Goal: Register for event/course

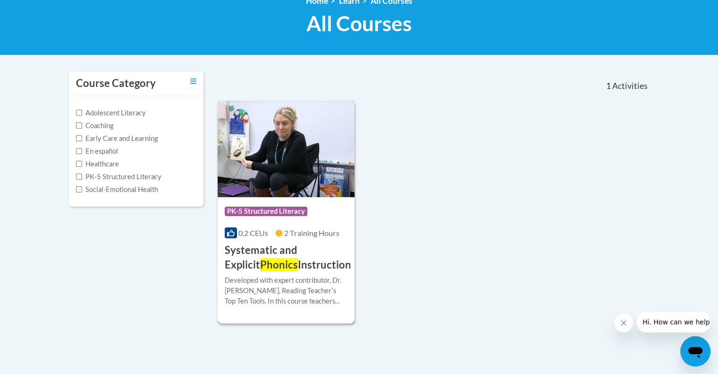
click at [317, 222] on div "Course Category: PK-5 Structured Literacy" at bounding box center [286, 212] width 123 height 21
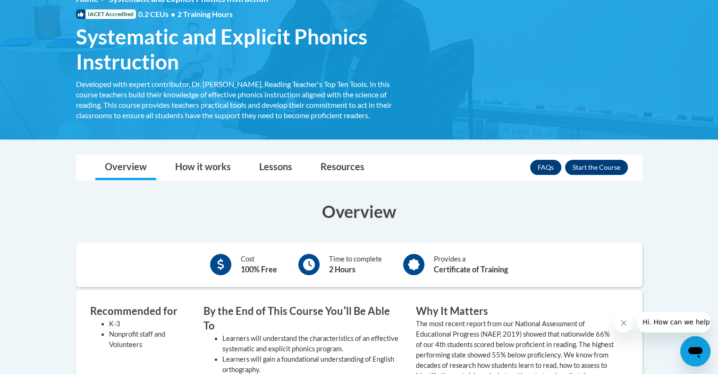
scroll to position [94, 0]
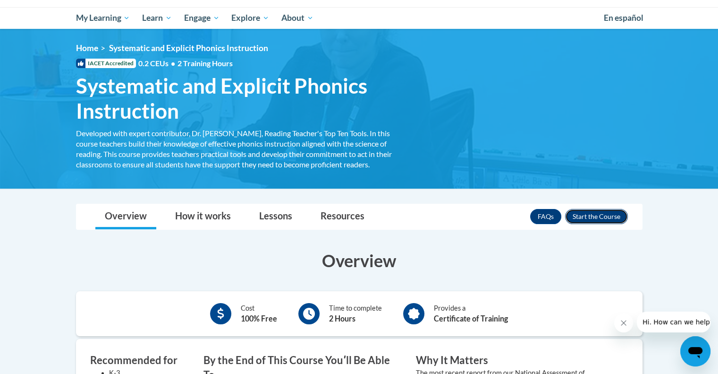
click at [586, 216] on button "Enroll" at bounding box center [596, 216] width 63 height 15
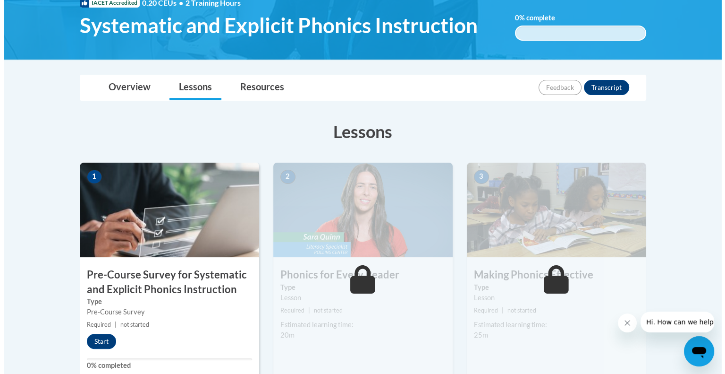
scroll to position [189, 0]
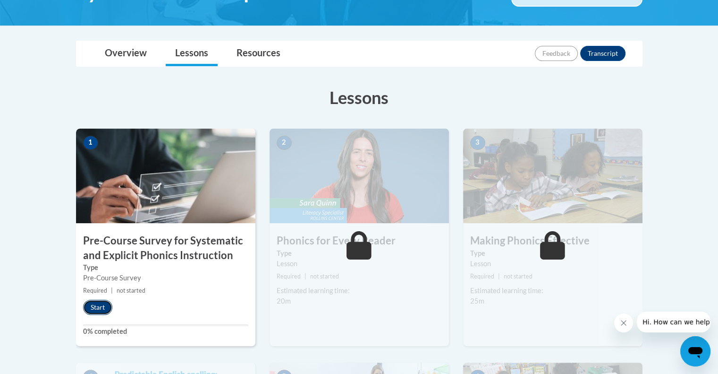
click at [100, 305] on button "Start" at bounding box center [97, 306] width 29 height 15
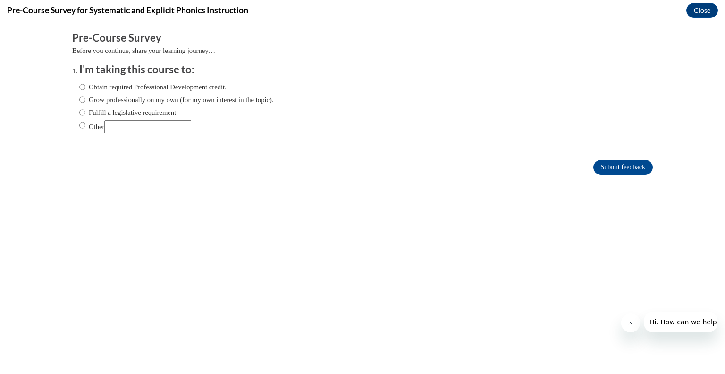
scroll to position [0, 0]
click at [79, 86] on input "Obtain required Professional Development credit." at bounding box center [82, 87] width 6 height 10
radio input "true"
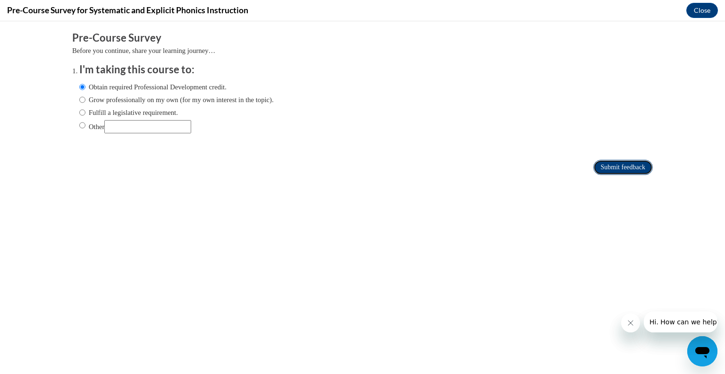
click at [623, 166] on input "Submit feedback" at bounding box center [624, 167] width 60 height 15
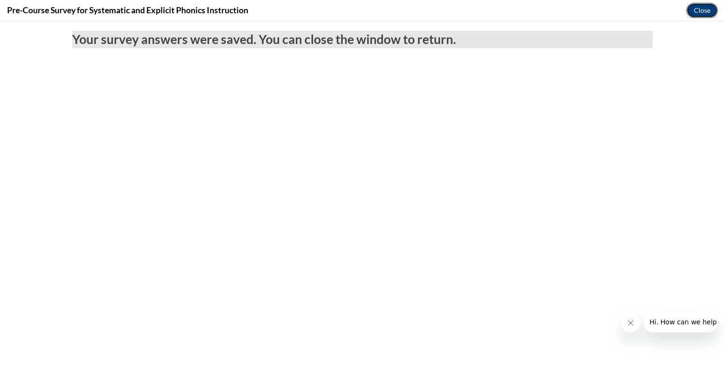
click at [705, 12] on button "Close" at bounding box center [703, 10] width 32 height 15
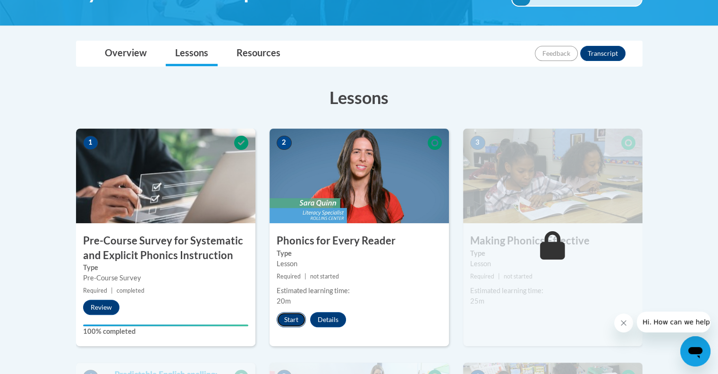
click at [288, 317] on button "Start" at bounding box center [291, 319] width 29 height 15
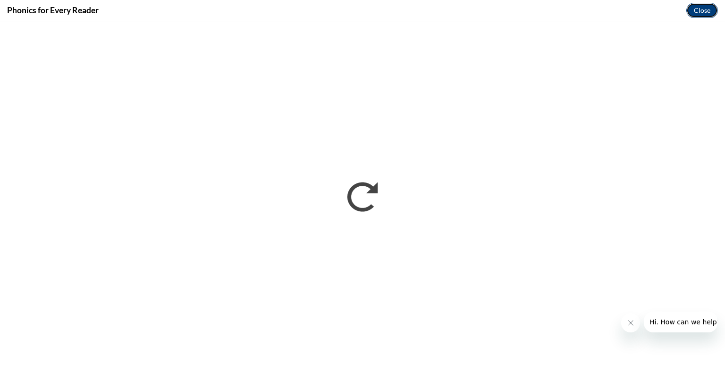
click at [712, 9] on button "Close" at bounding box center [703, 10] width 32 height 15
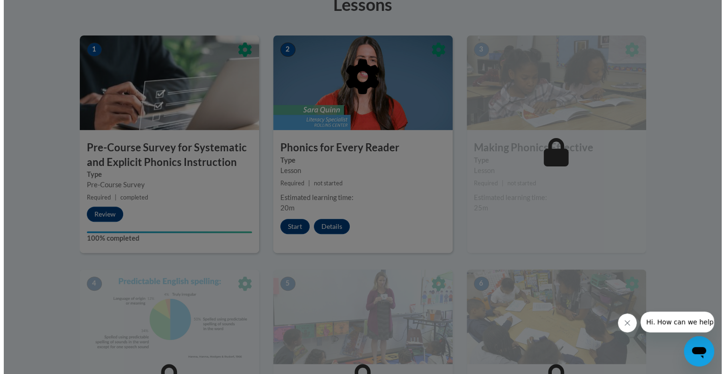
scroll to position [283, 0]
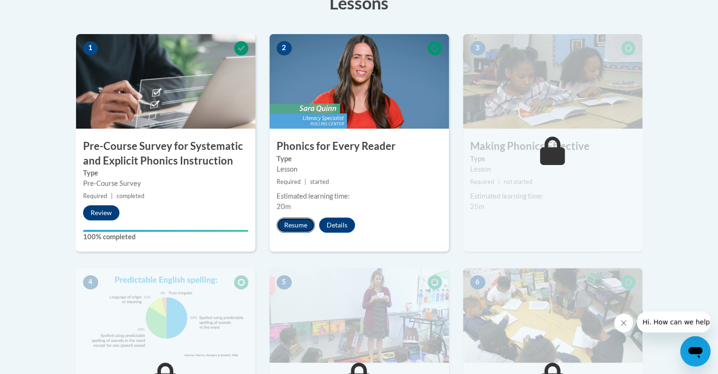
click at [296, 222] on button "Resume" at bounding box center [296, 224] width 38 height 15
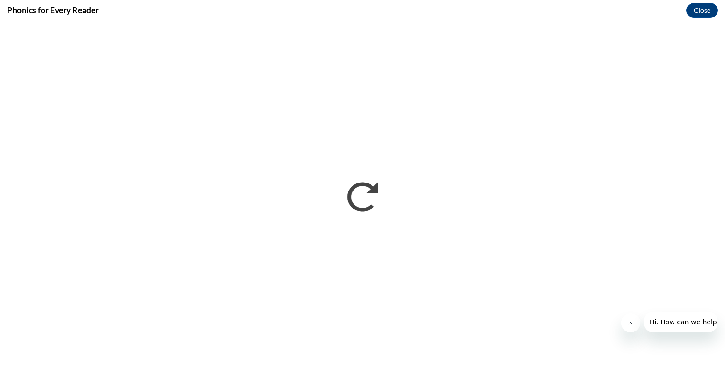
scroll to position [0, 0]
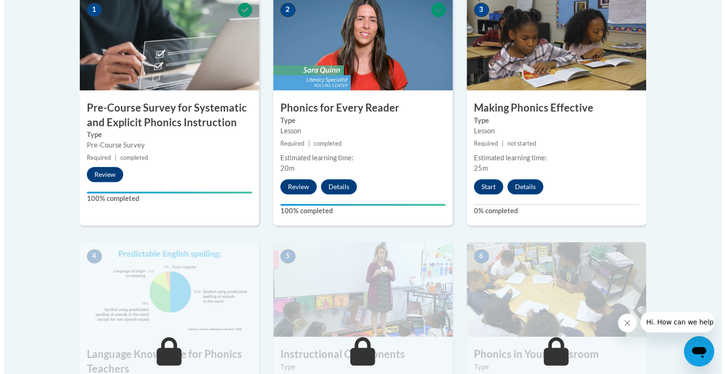
scroll to position [331, 0]
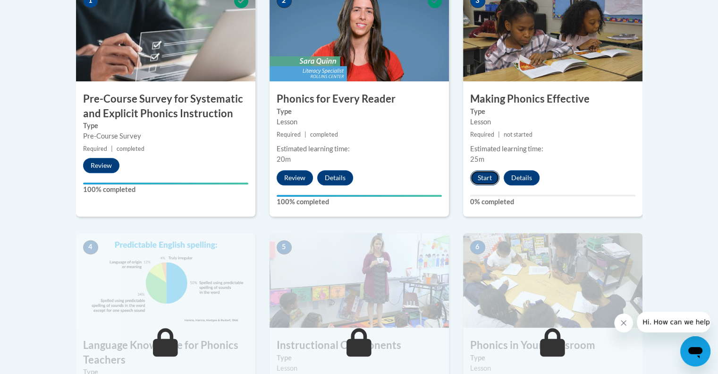
click at [487, 177] on button "Start" at bounding box center [484, 177] width 29 height 15
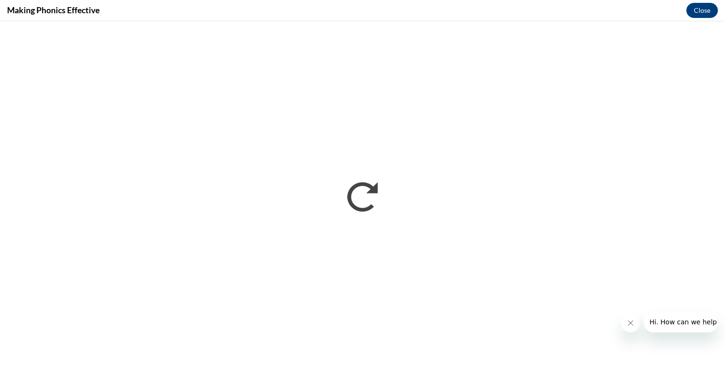
scroll to position [0, 0]
click at [703, 10] on button "Close" at bounding box center [703, 10] width 32 height 15
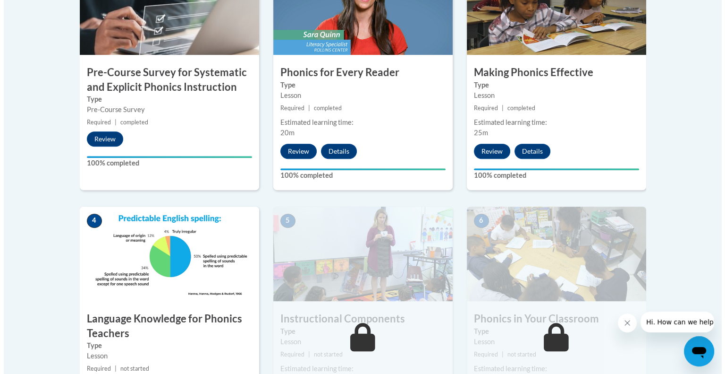
scroll to position [472, 0]
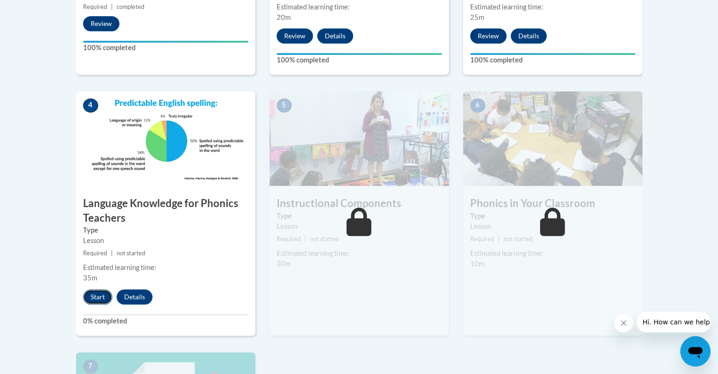
click at [100, 295] on button "Start" at bounding box center [97, 296] width 29 height 15
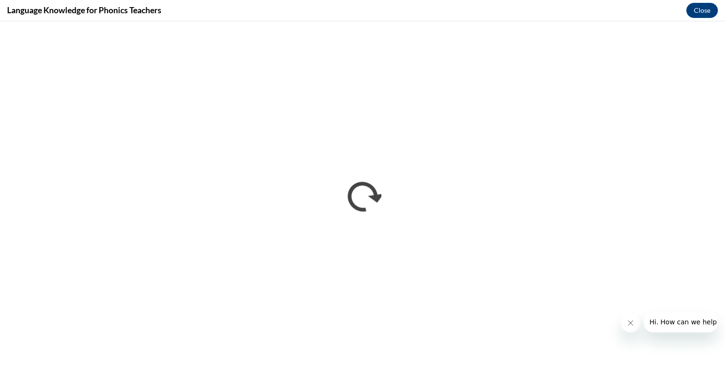
scroll to position [0, 0]
